Goal: Information Seeking & Learning: Learn about a topic

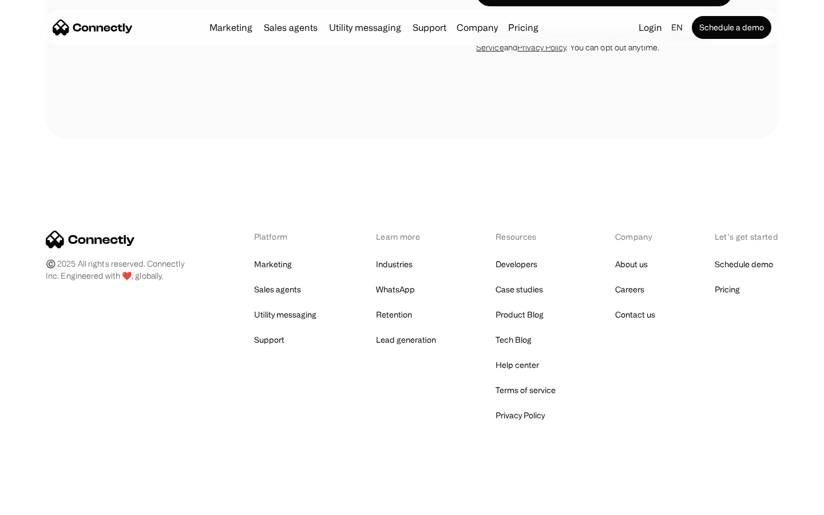
scroll to position [4074, 0]
